Goal: Task Accomplishment & Management: Use online tool/utility

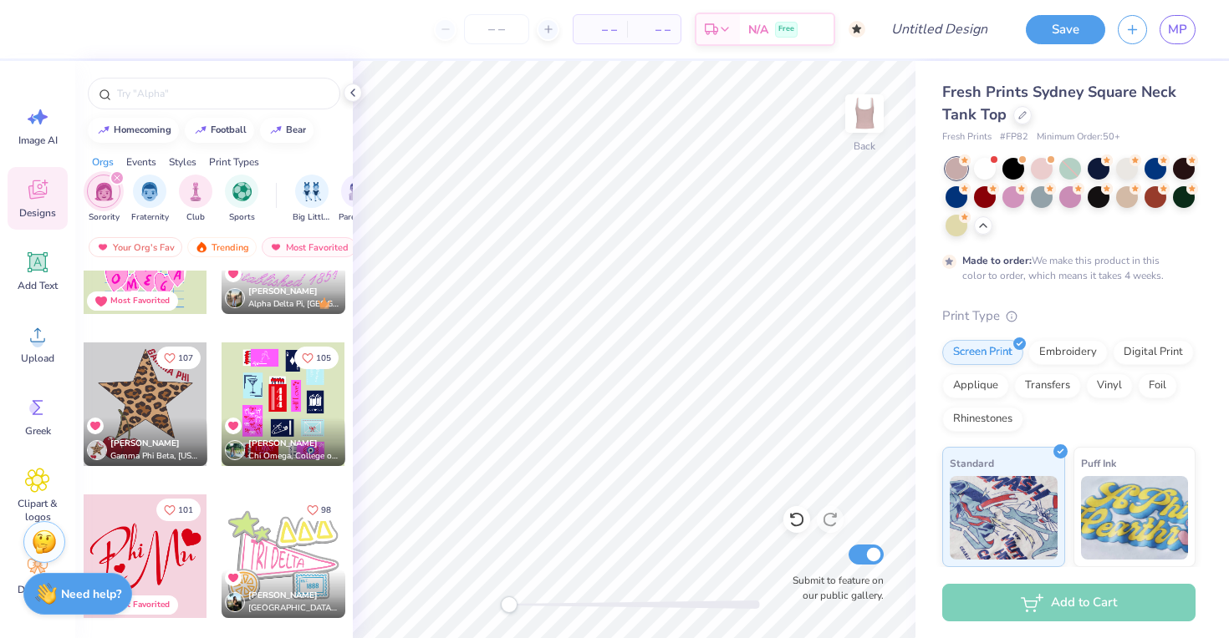
scroll to position [1761, 0]
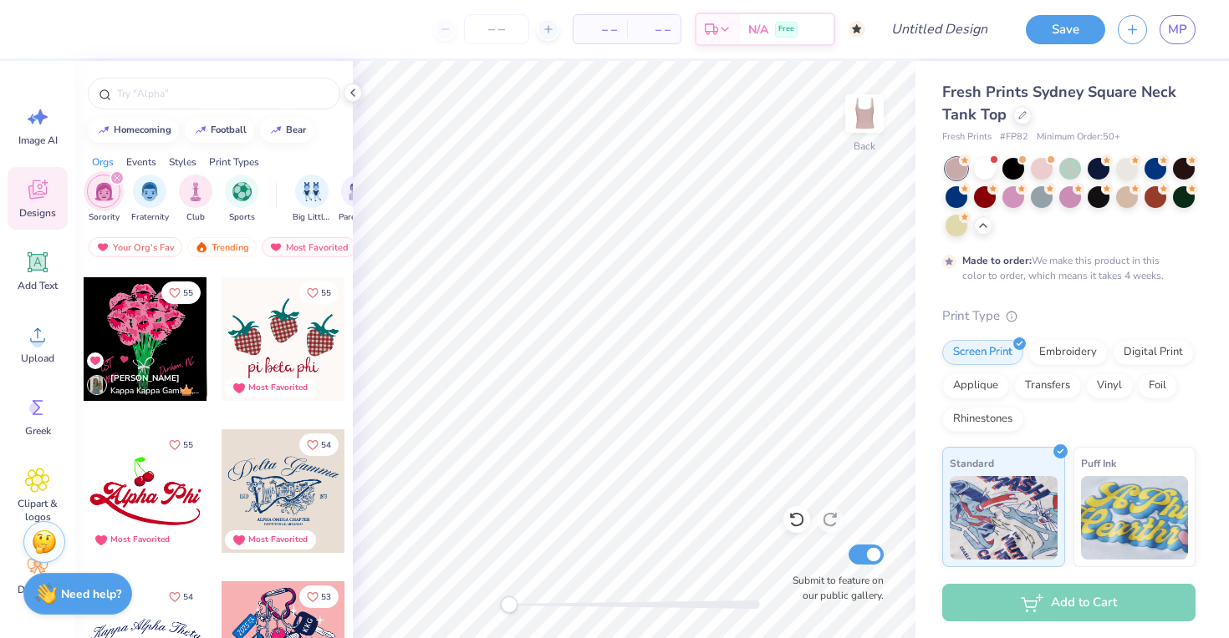
scroll to position [5356, 0]
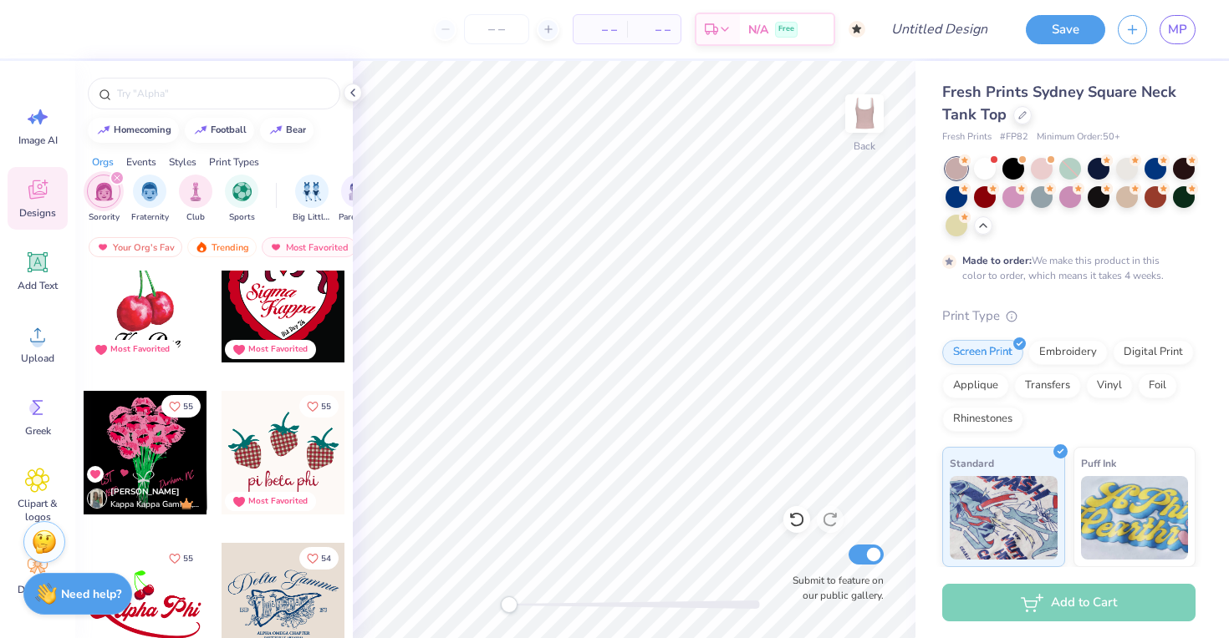
click at [275, 302] on div at bounding box center [283, 301] width 124 height 124
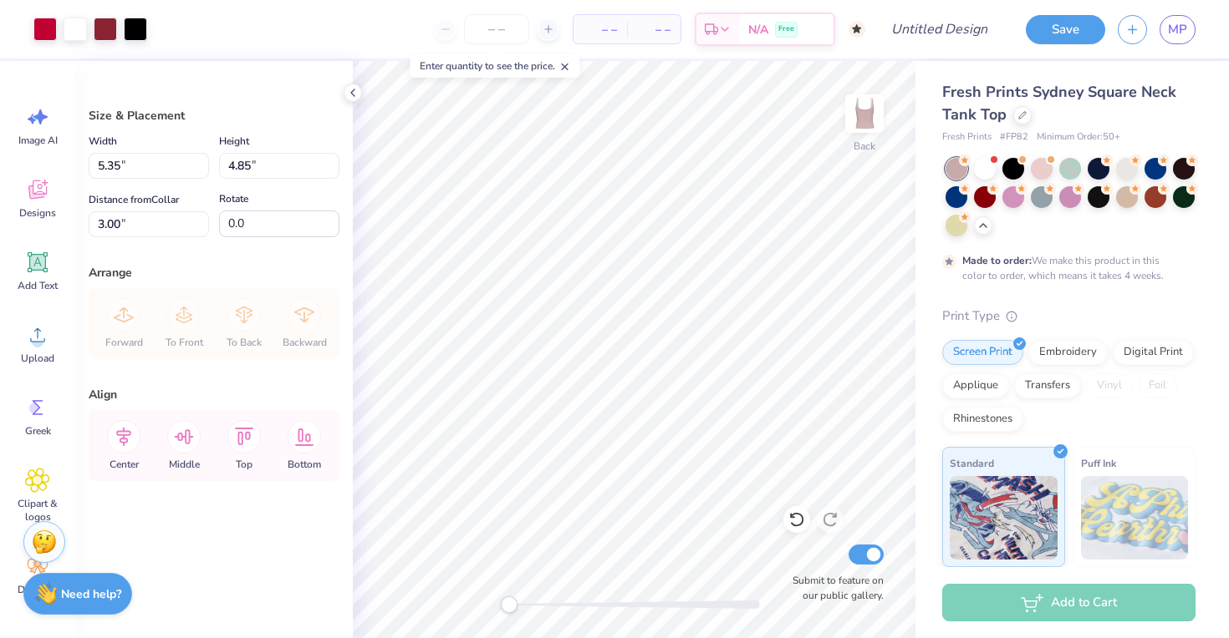
type input "1.17"
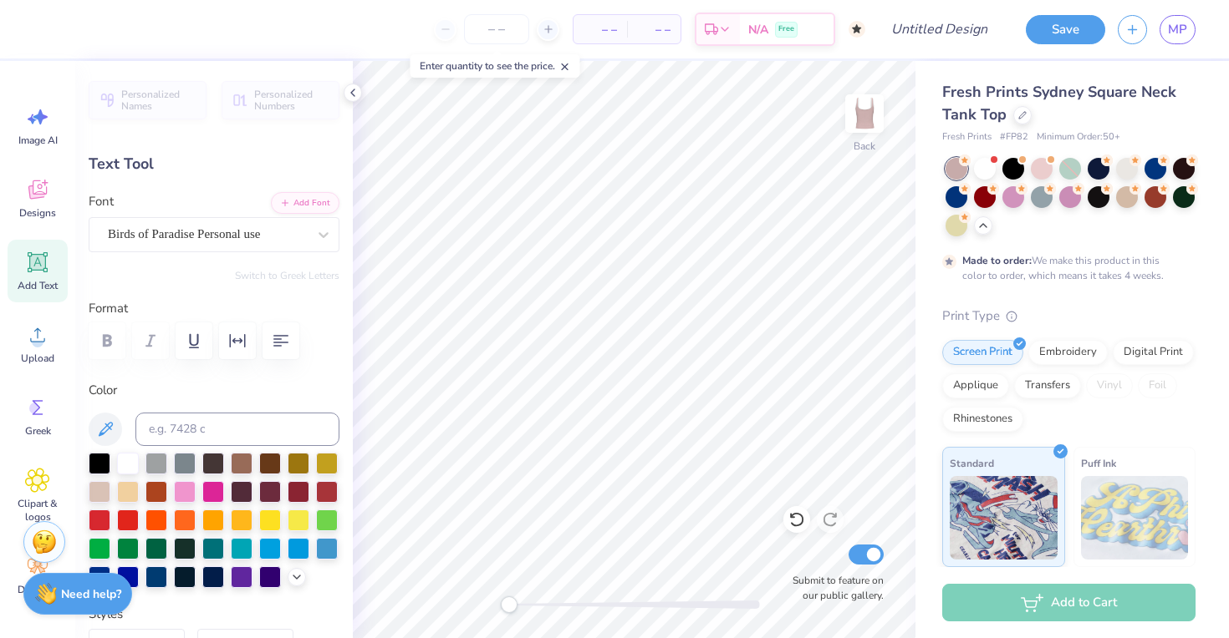
type input "2.80"
type input "1.05"
type input "3.45"
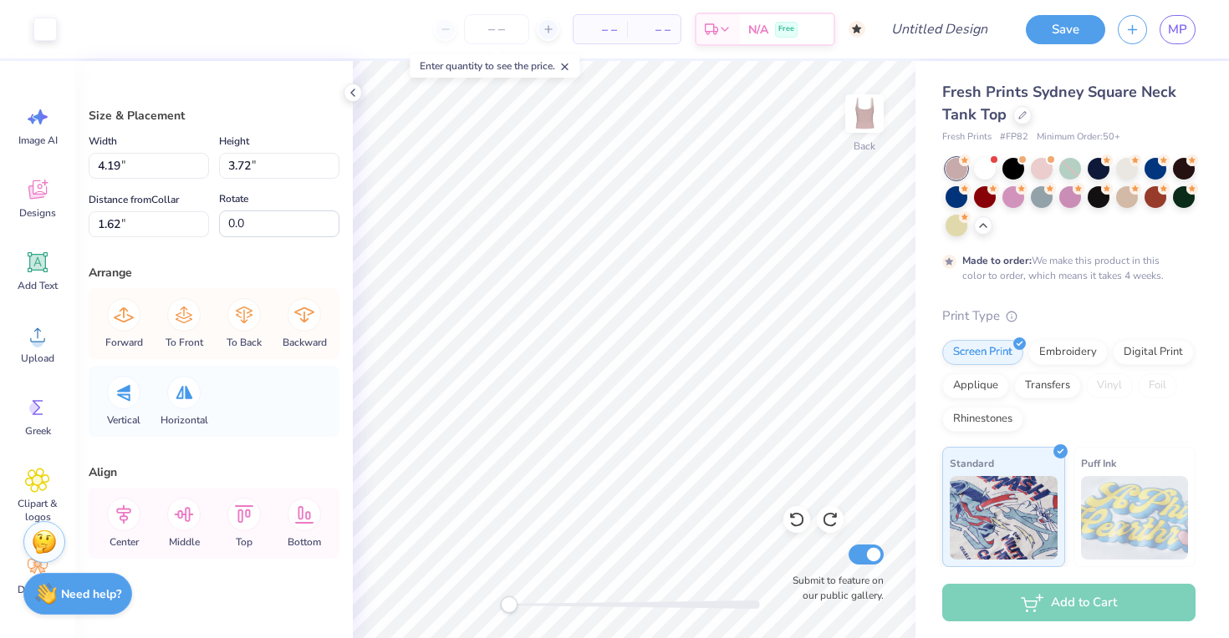
type input "1.75"
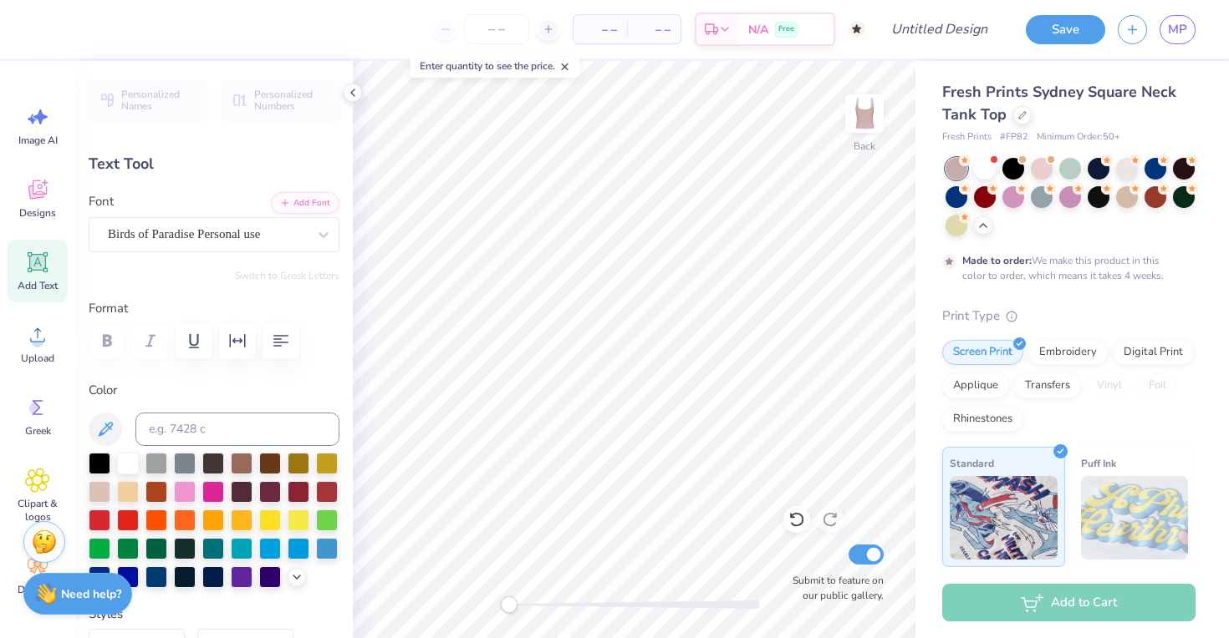
type textarea "DPhiE"
type input "0.0"
type input "1.17"
type input "0.83"
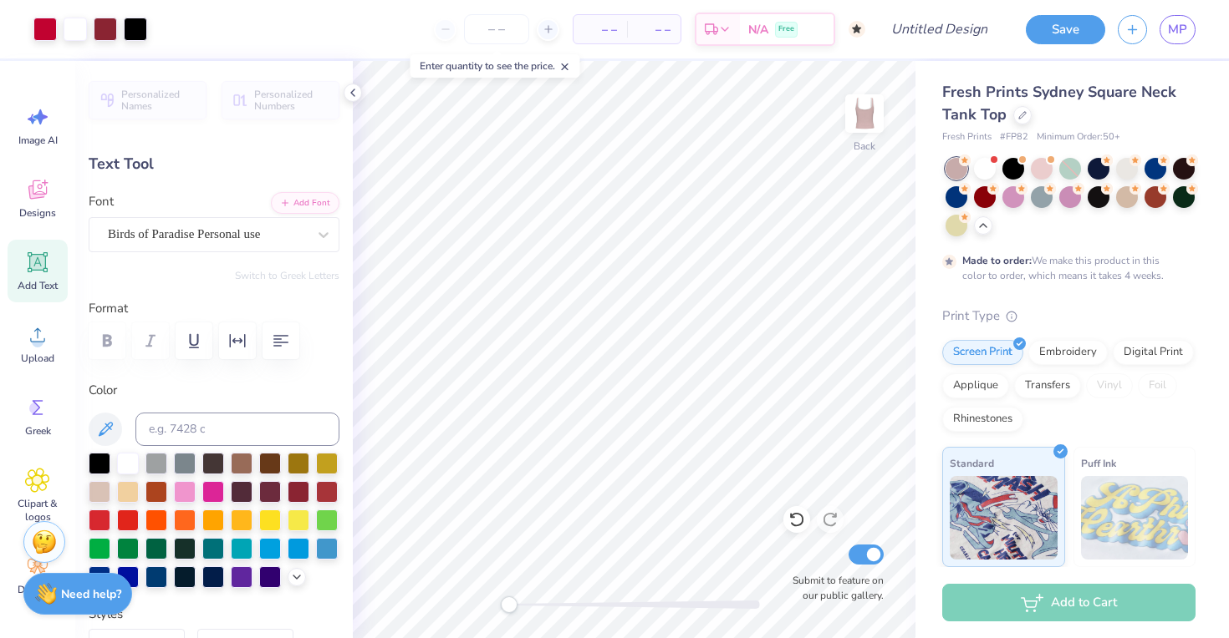
type input "4.51"
type input "-32.3"
type textarea "Delta Xi"
type input "3.19"
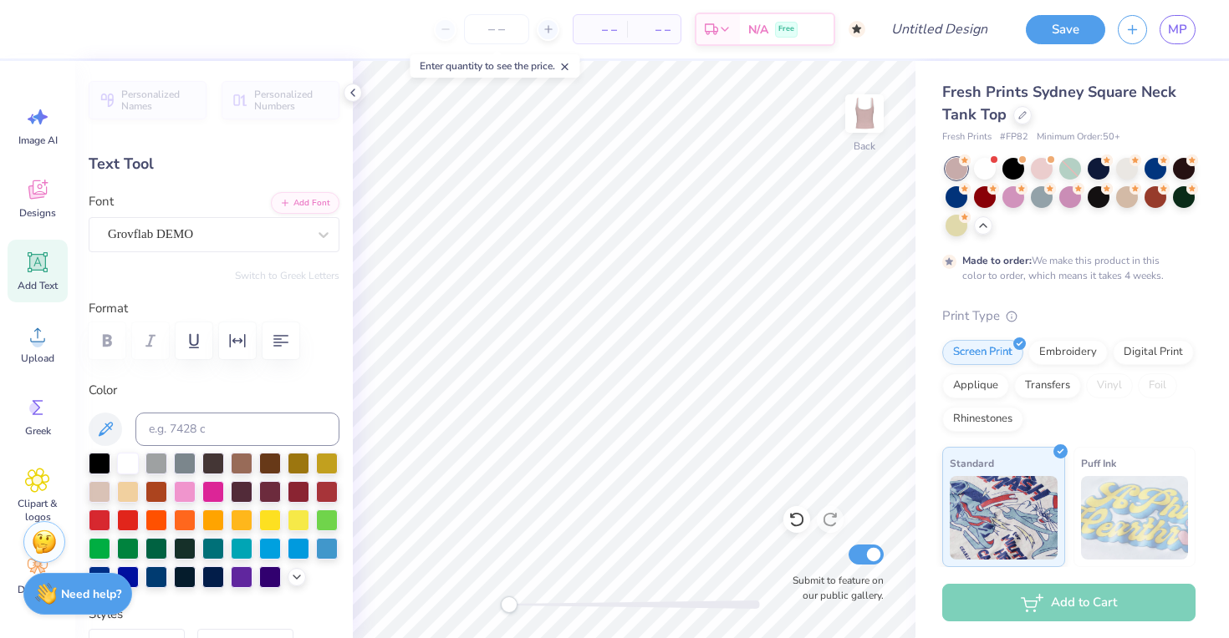
type input "1.00"
type input "3.05"
type input "-3.9"
type textarea "DPhiE"
type textarea "DeltaPhiEpsilon"
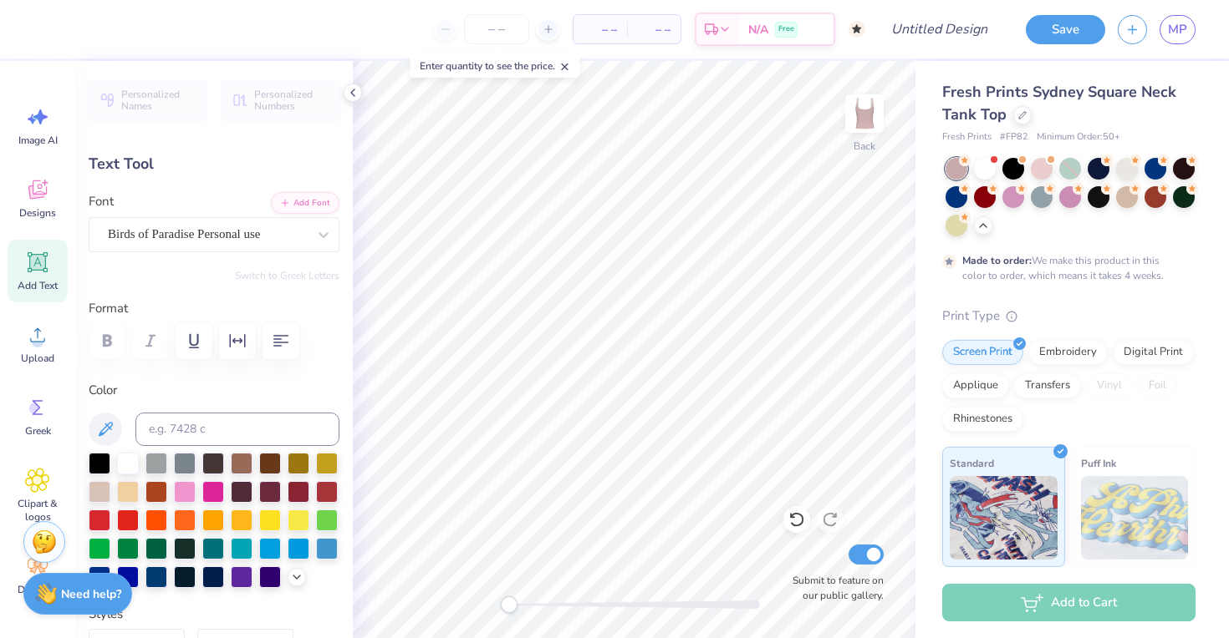
scroll to position [0, 4]
type input "0.0"
